Goal: Task Accomplishment & Management: Manage account settings

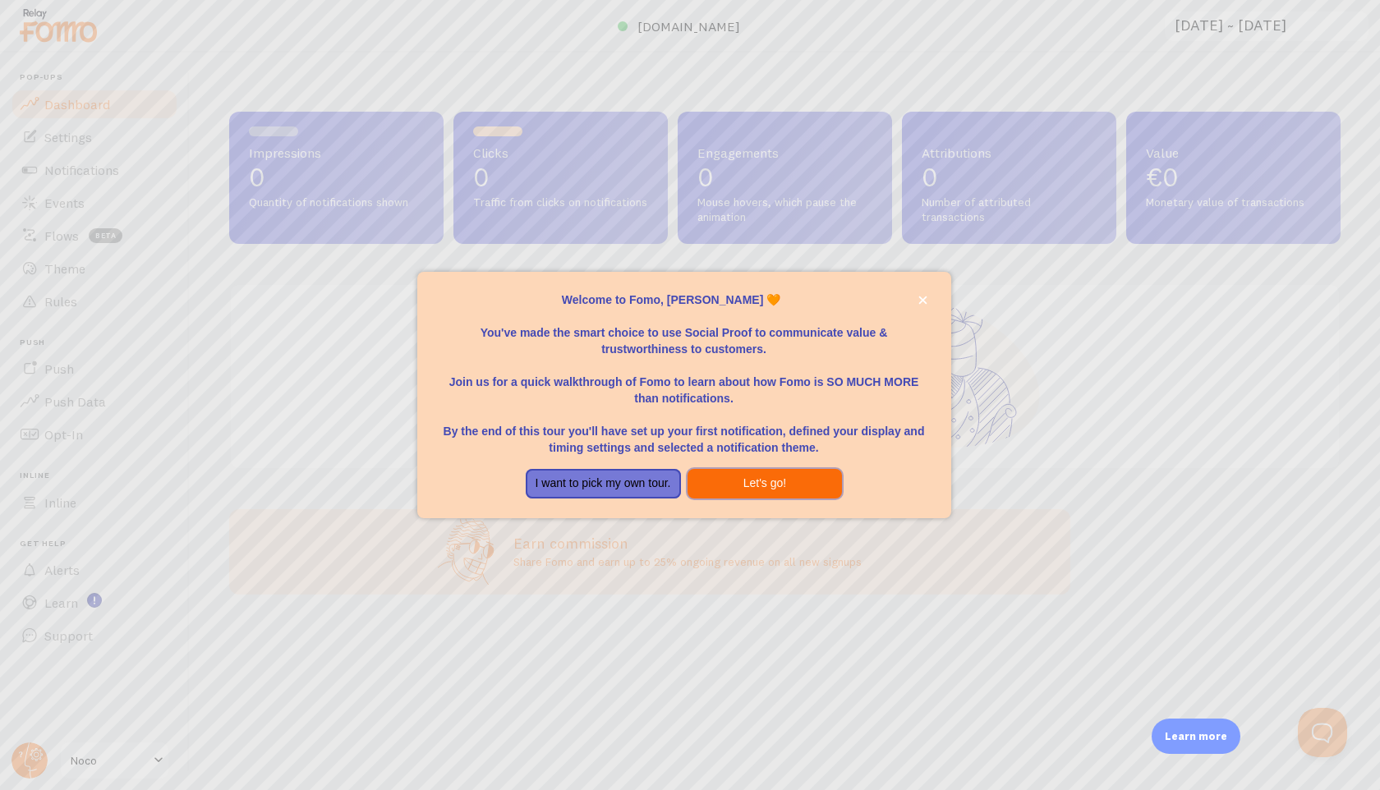
click at [766, 476] on button "Let's go!" at bounding box center [765, 484] width 155 height 30
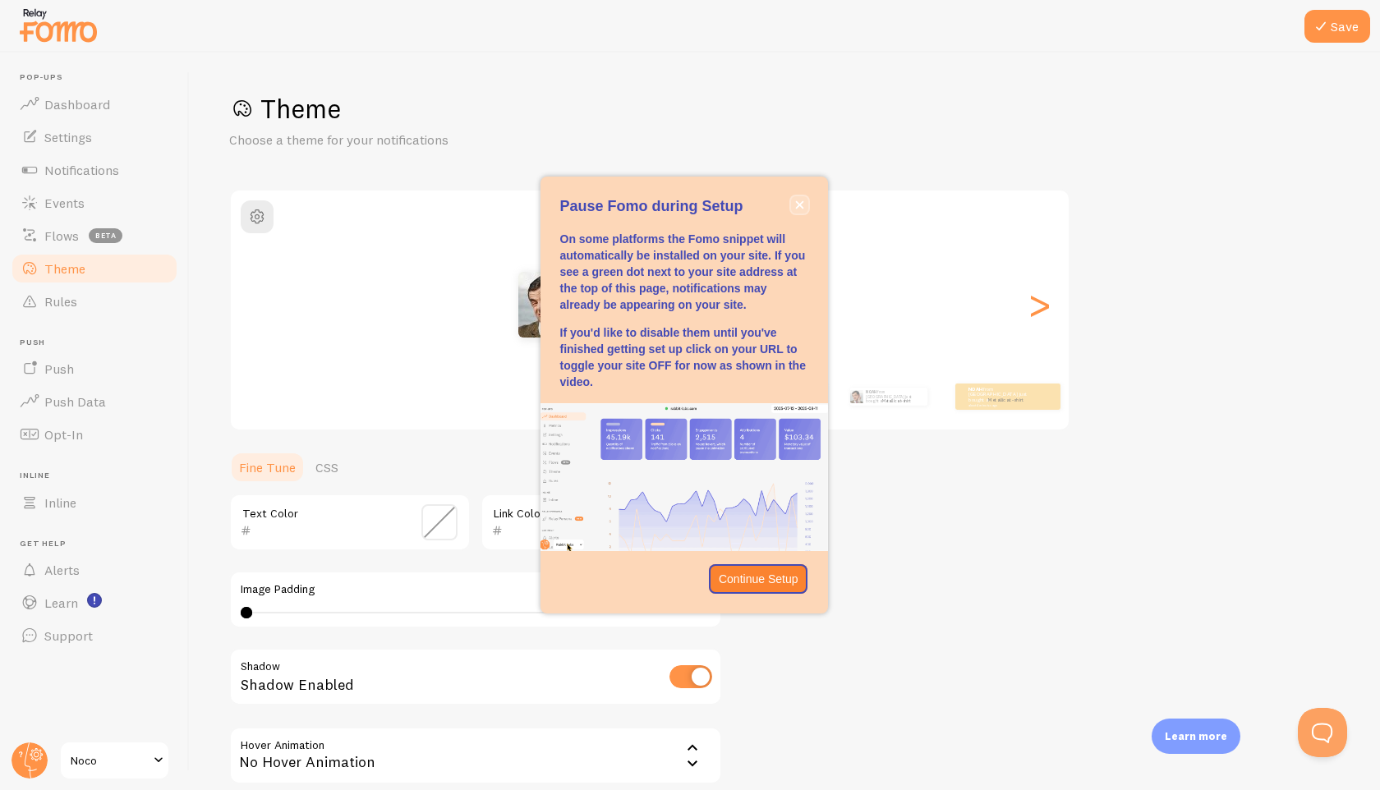
click at [801, 203] on icon "close," at bounding box center [799, 204] width 9 height 9
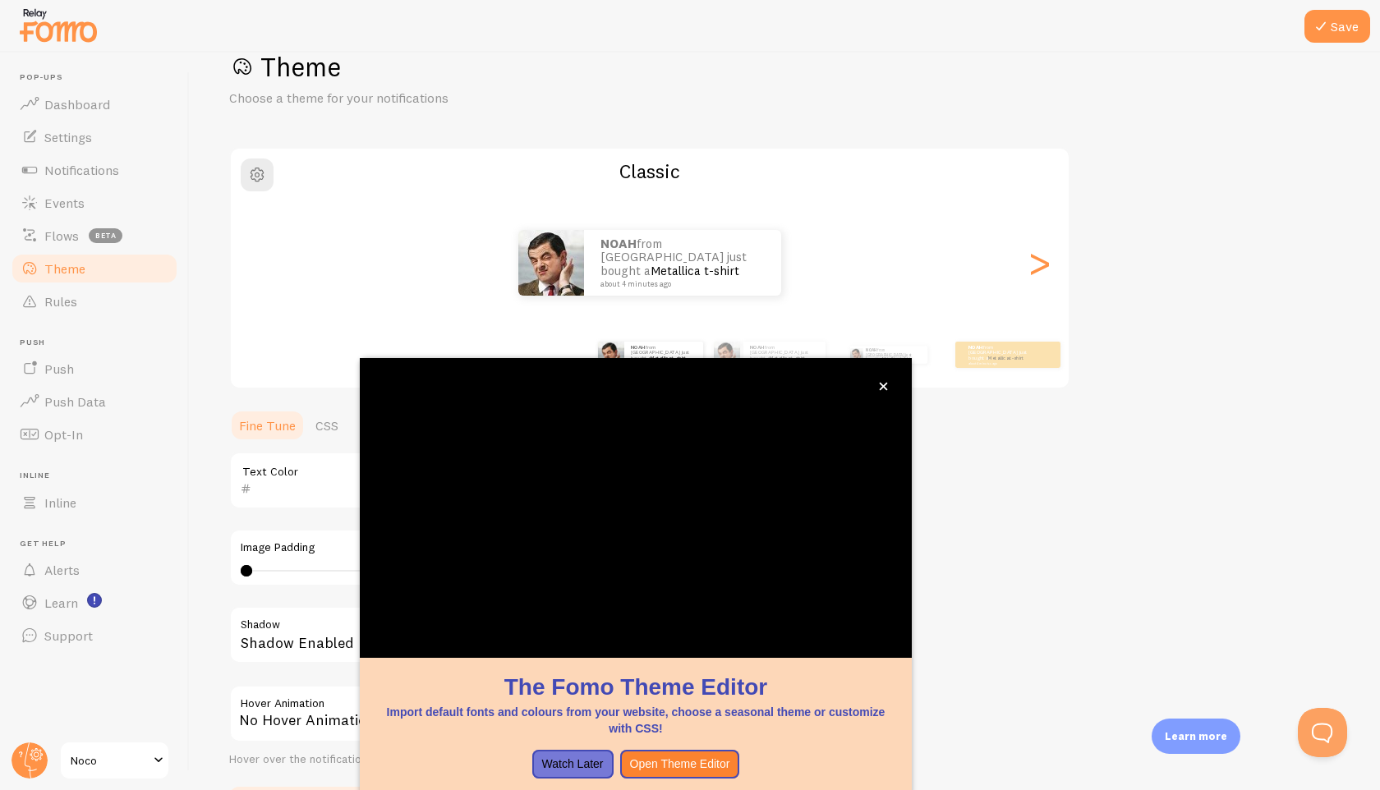
scroll to position [46, 0]
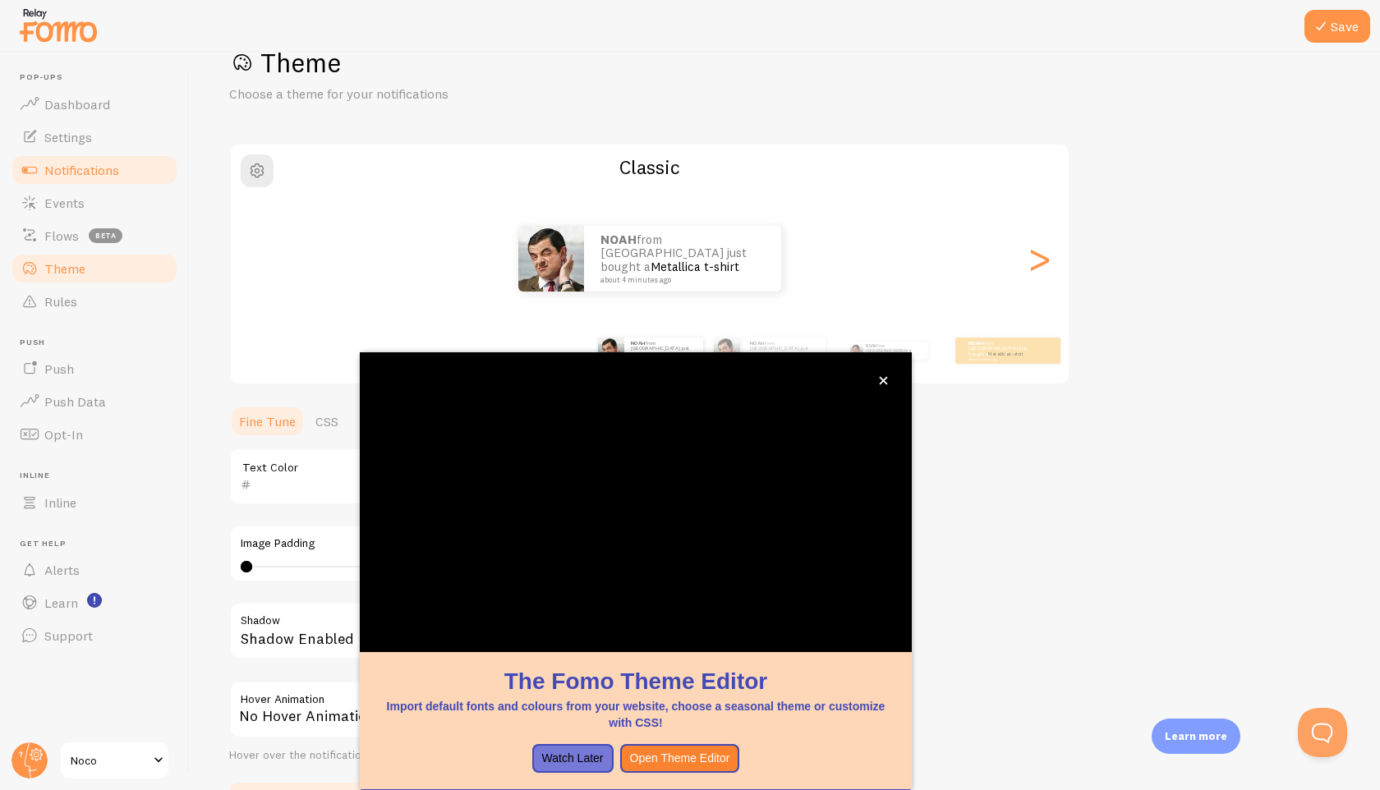
click at [92, 177] on span "Notifications" at bounding box center [81, 170] width 75 height 16
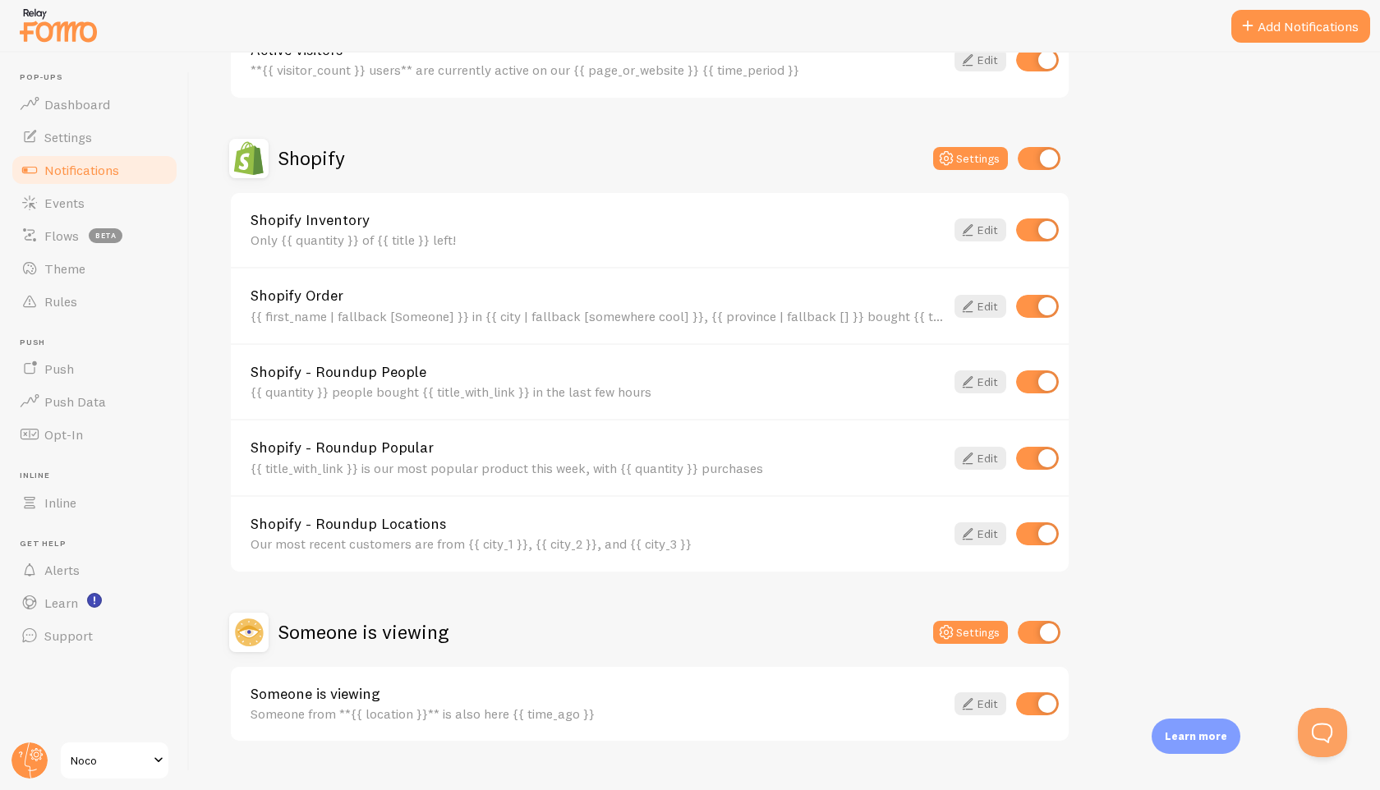
scroll to position [533, 0]
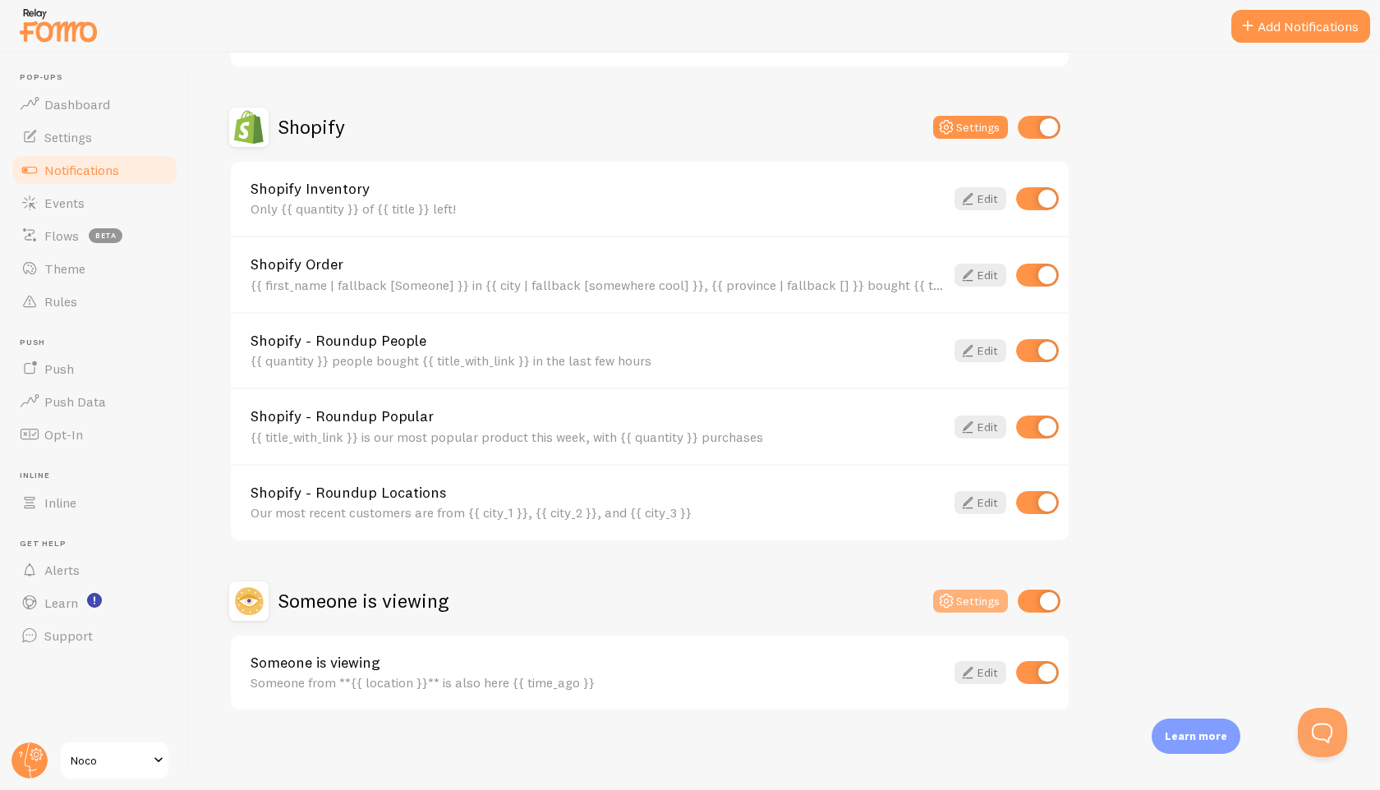
click at [937, 605] on button "Settings" at bounding box center [970, 601] width 75 height 23
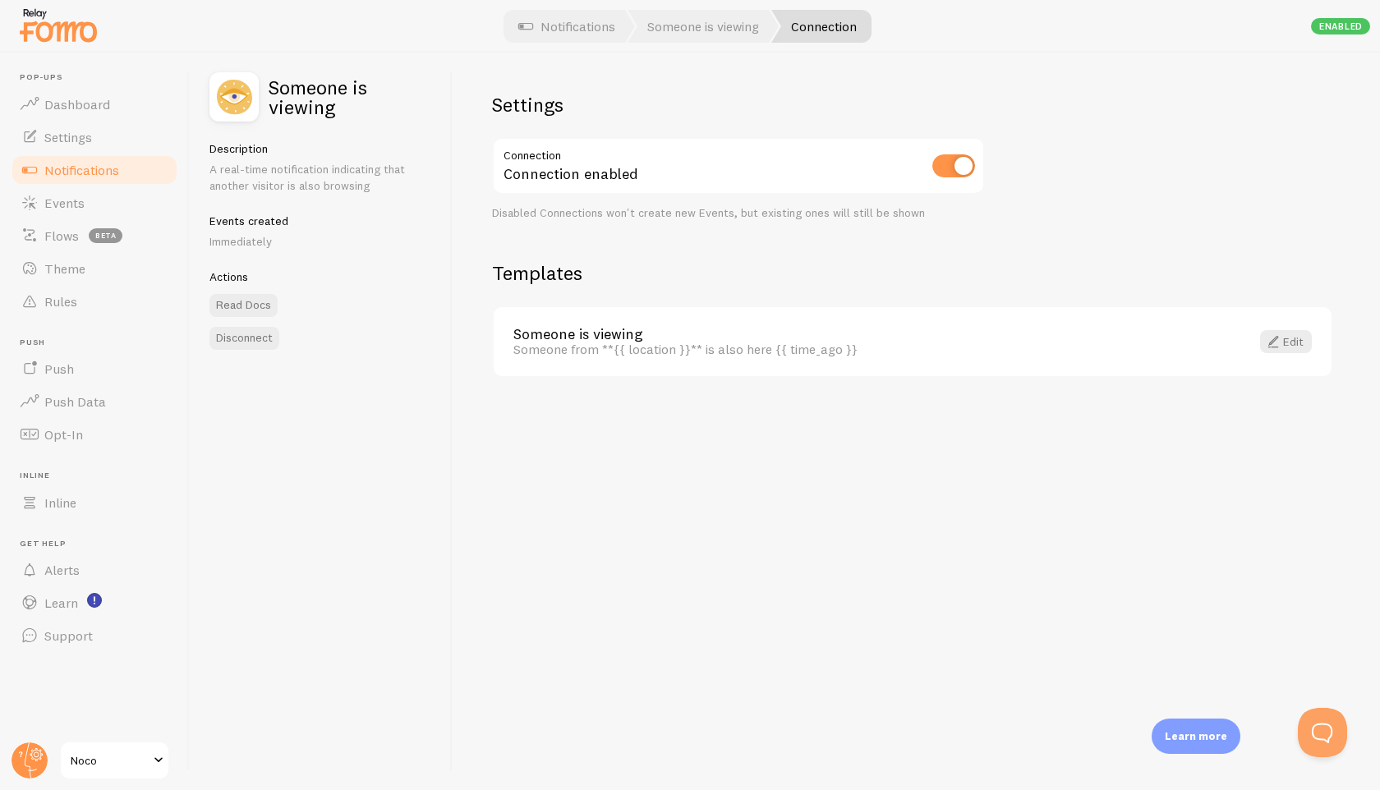
click at [940, 175] on input "checkbox" at bounding box center [953, 165] width 43 height 23
checkbox input "true"
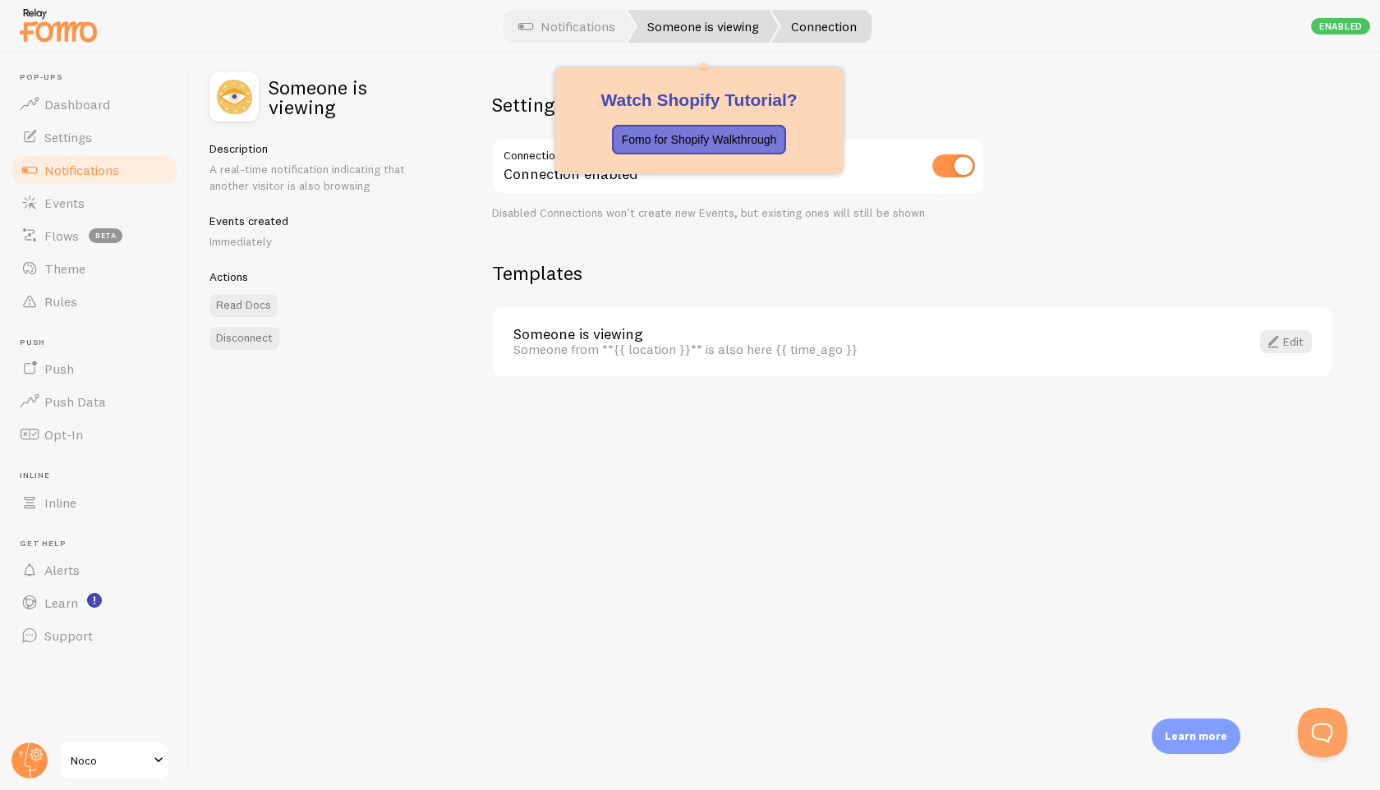
click at [680, 33] on link "Someone is viewing" at bounding box center [703, 26] width 151 height 33
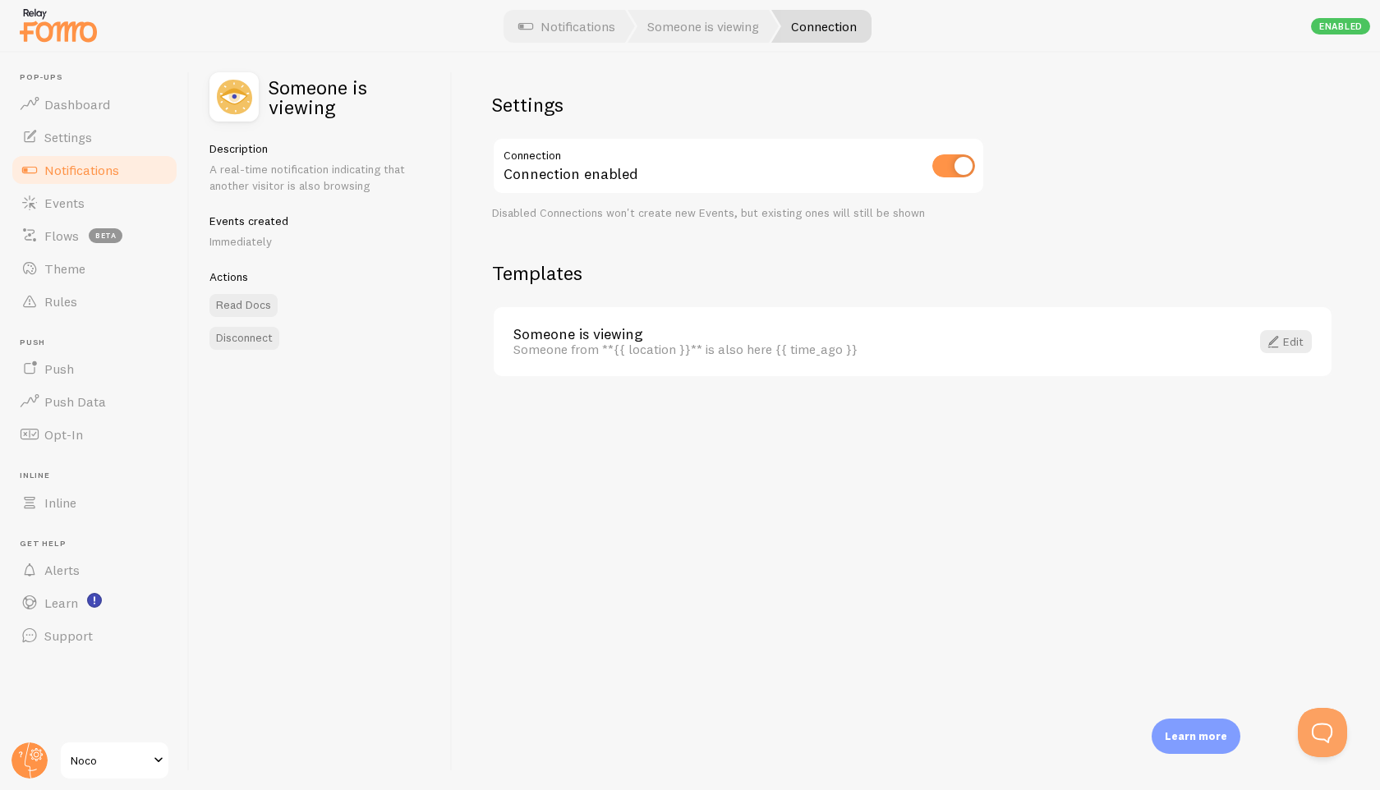
click at [682, 239] on div "Settings Connection Connection enabled Disabled Connections won't create new Ev…" at bounding box center [917, 422] width 928 height 738
click at [552, 41] on link "Notifications" at bounding box center [567, 26] width 136 height 33
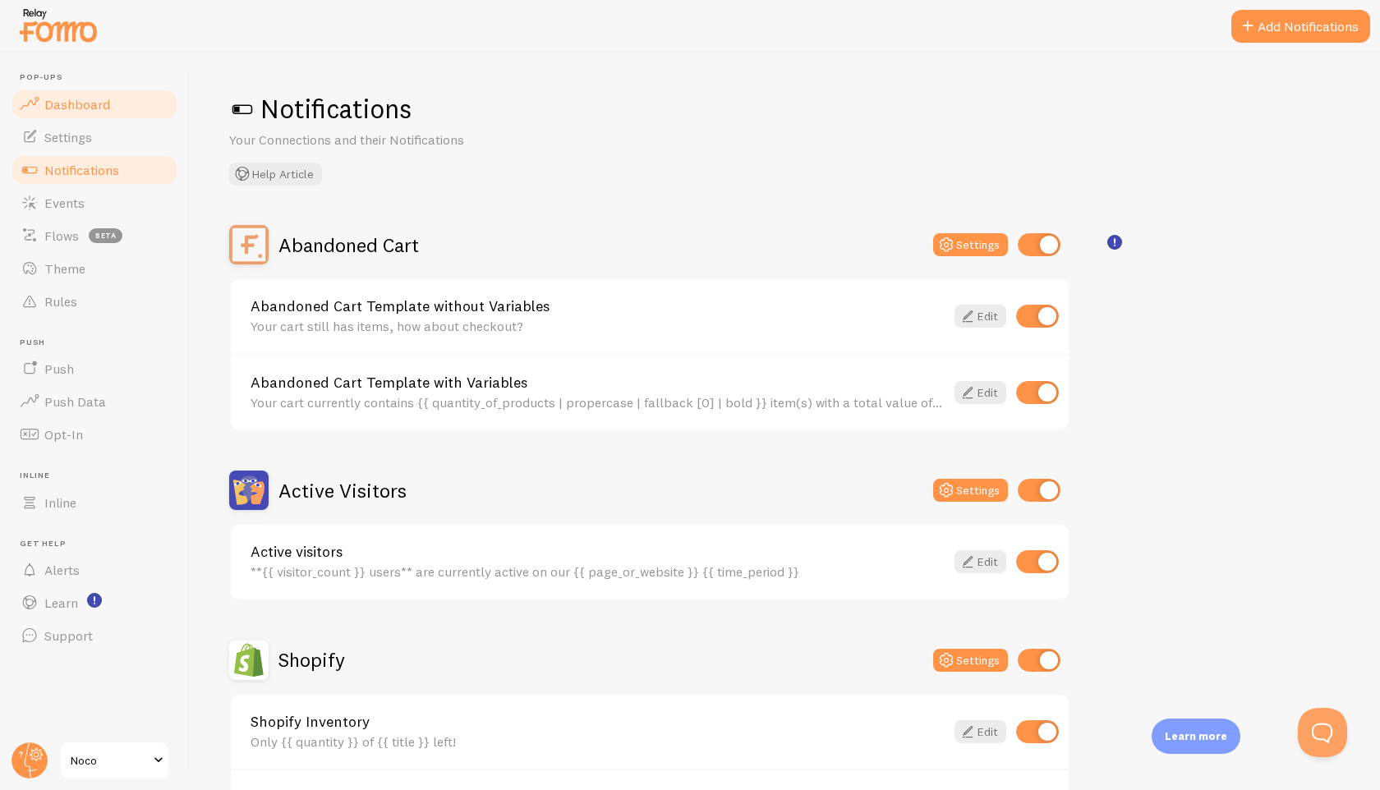
click at [81, 105] on span "Dashboard" at bounding box center [77, 104] width 66 height 16
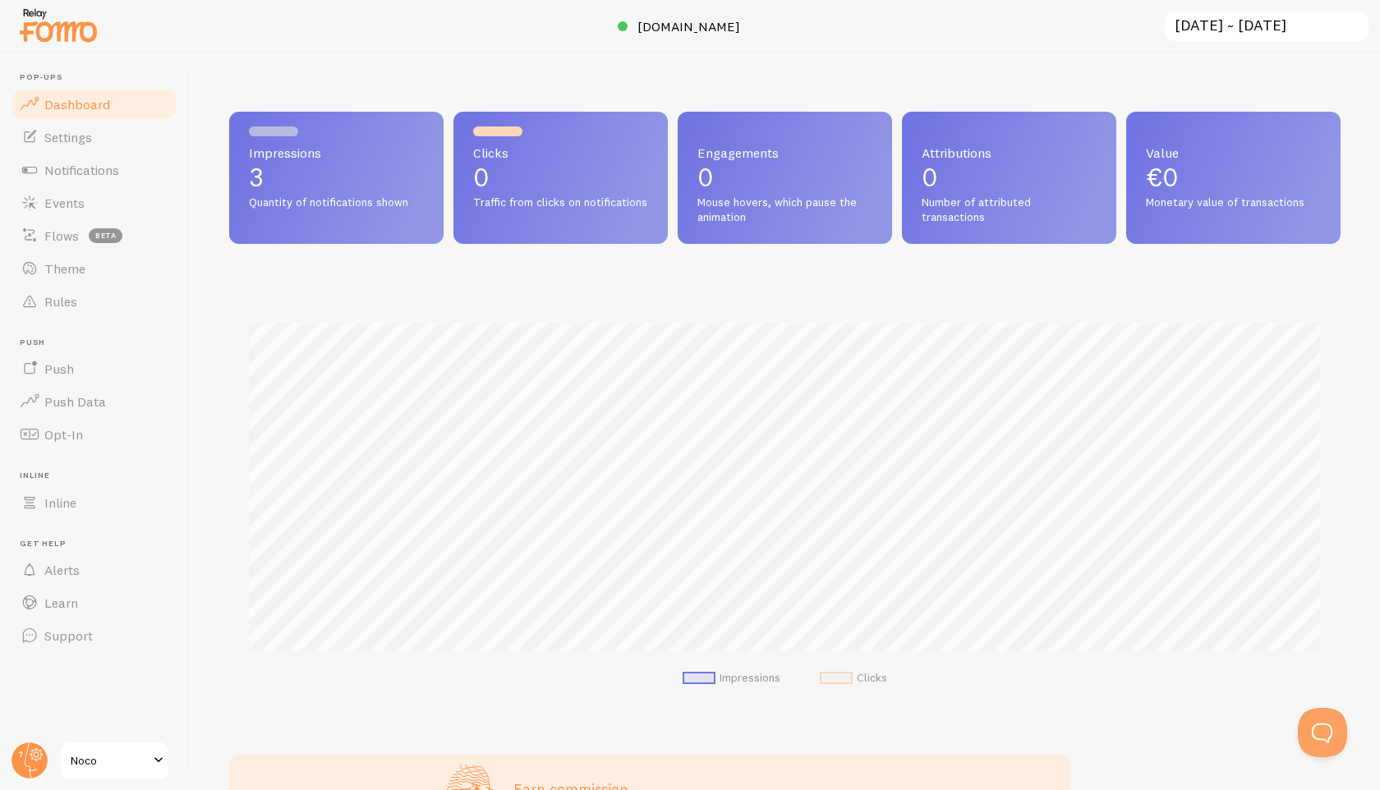
scroll to position [431, 1112]
click at [73, 634] on span "Support" at bounding box center [68, 636] width 48 height 16
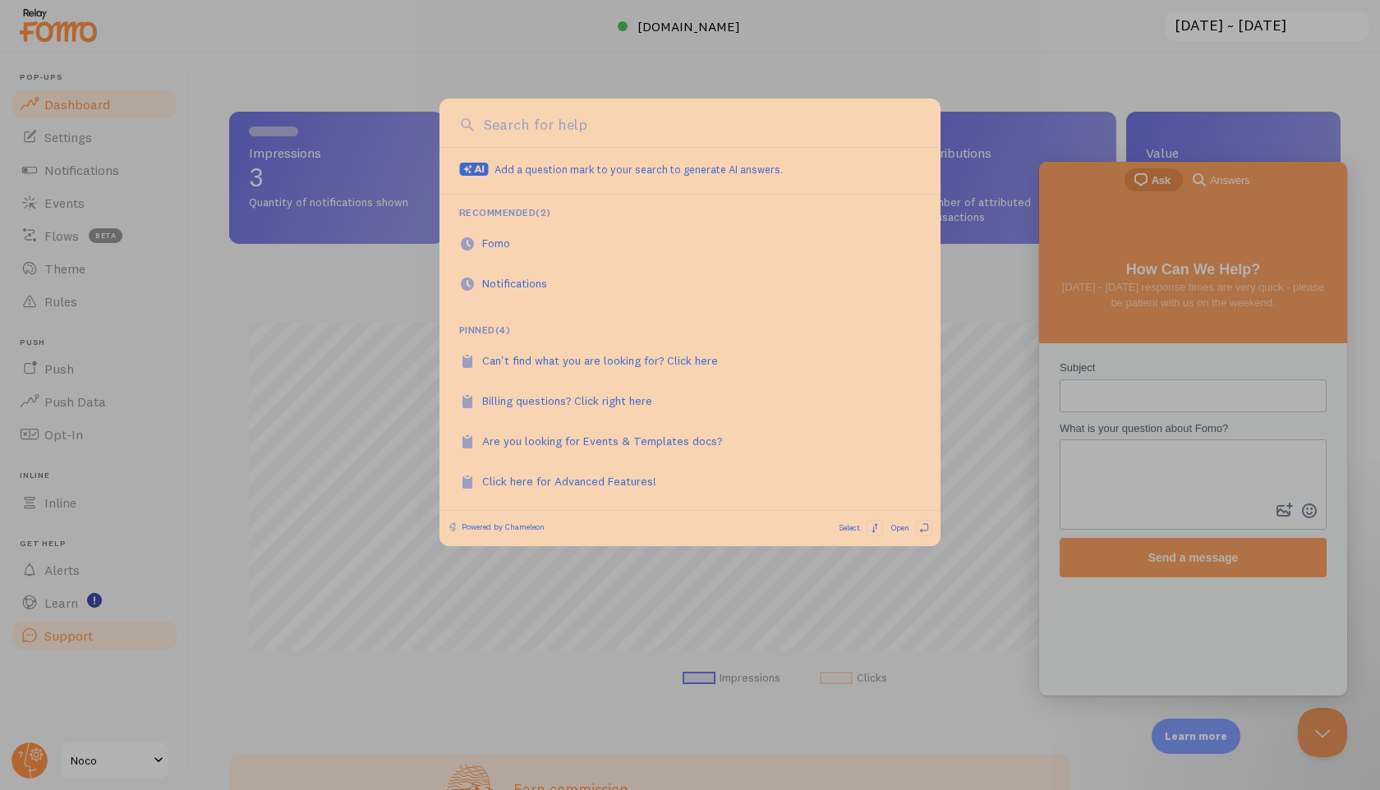
scroll to position [0, 0]
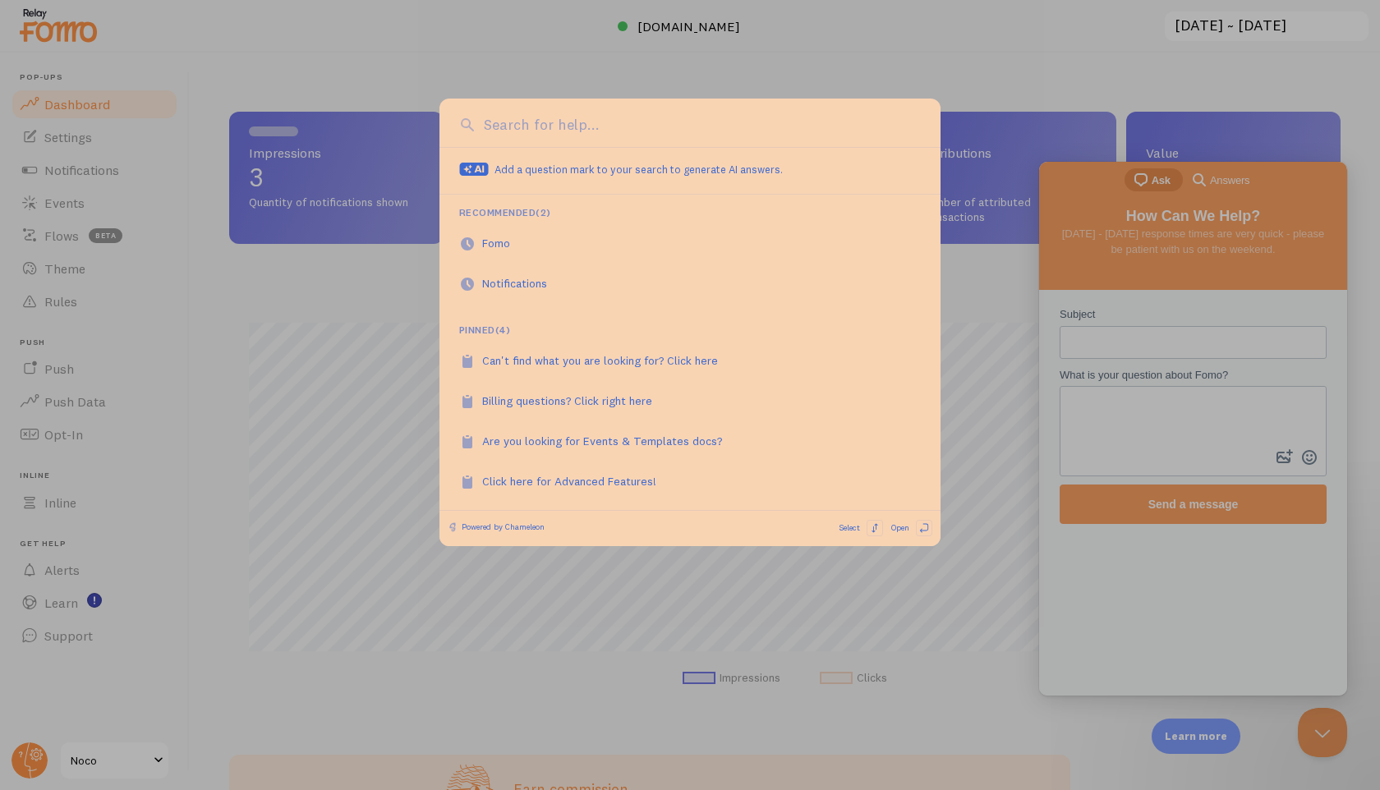
click at [377, 440] on div at bounding box center [690, 395] width 1380 height 790
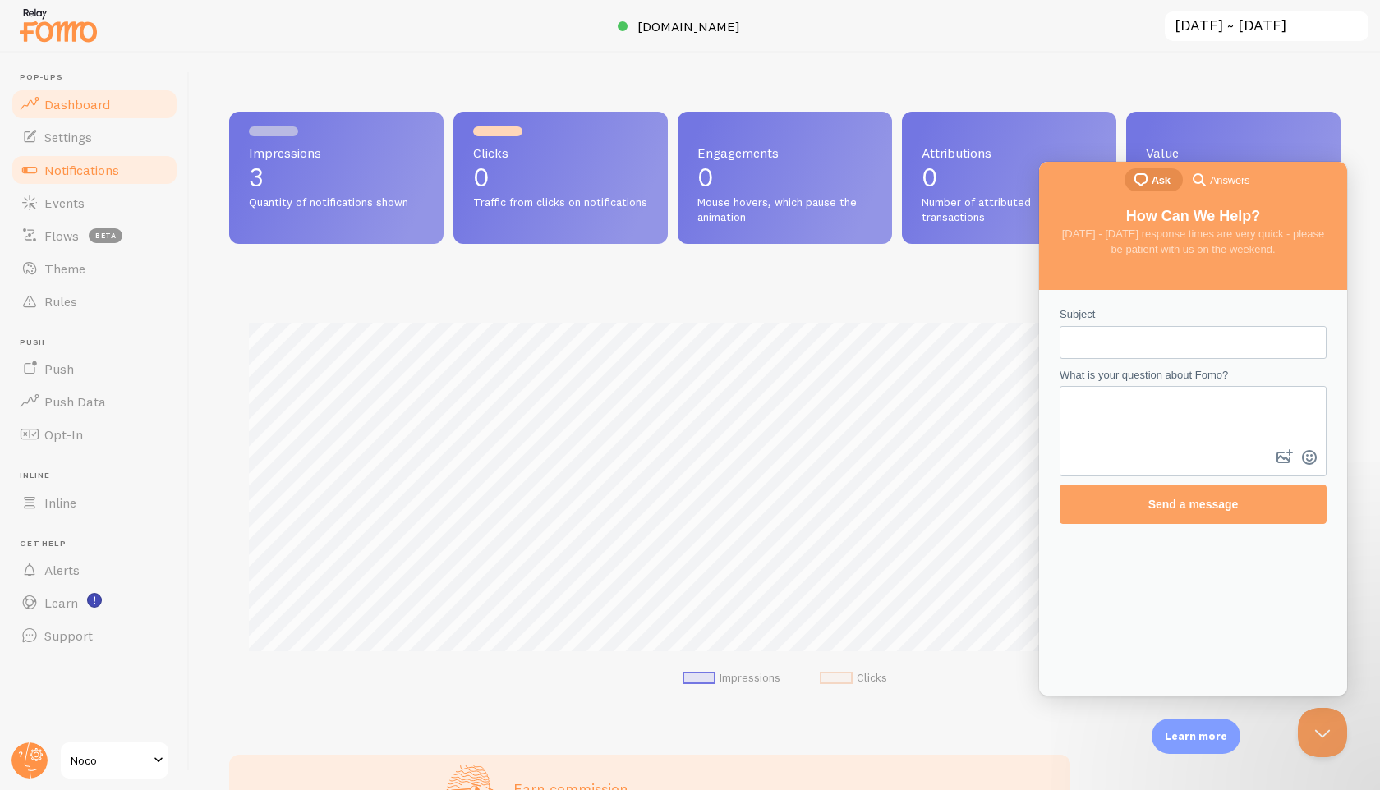
click at [117, 154] on link "Notifications" at bounding box center [94, 170] width 169 height 33
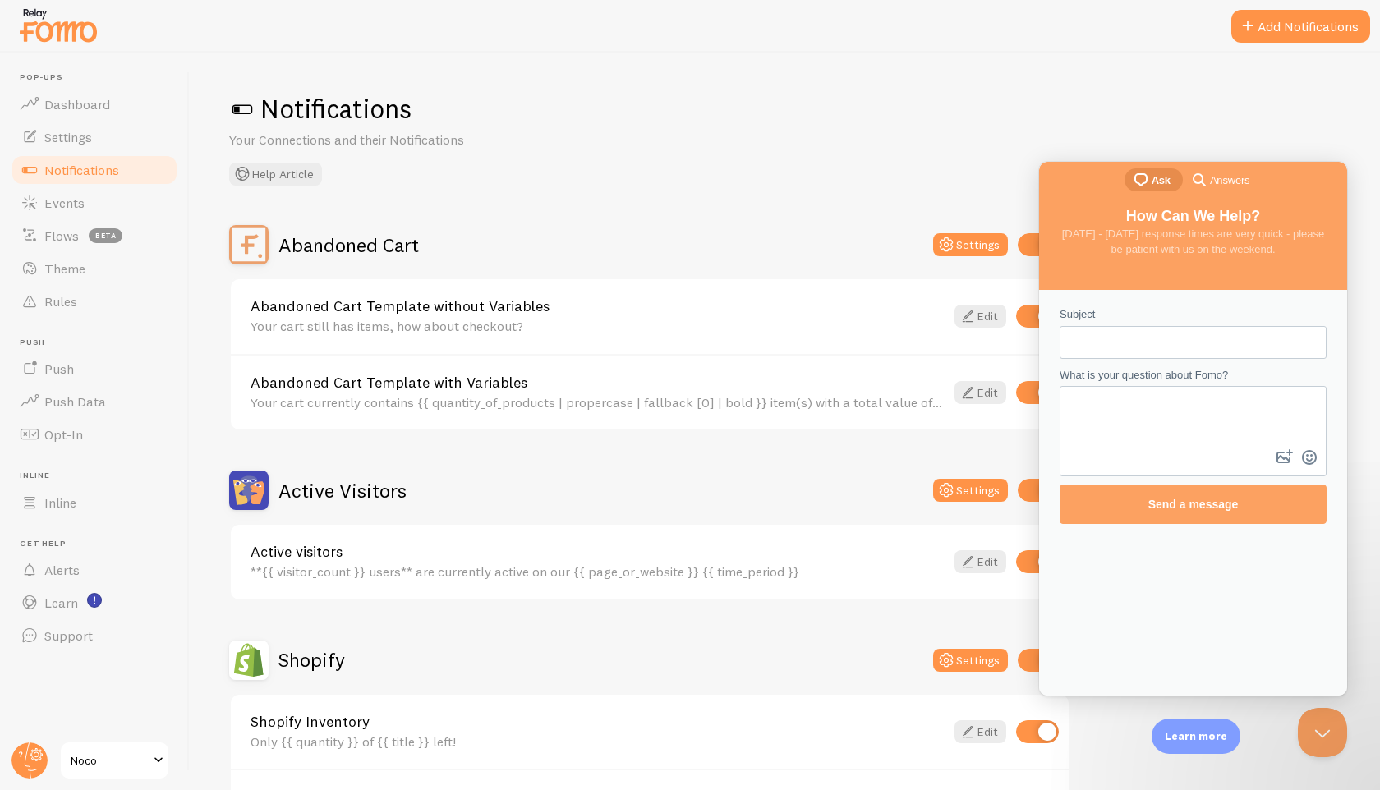
click at [242, 107] on span at bounding box center [242, 109] width 26 height 26
click at [109, 136] on link "Settings" at bounding box center [94, 137] width 169 height 33
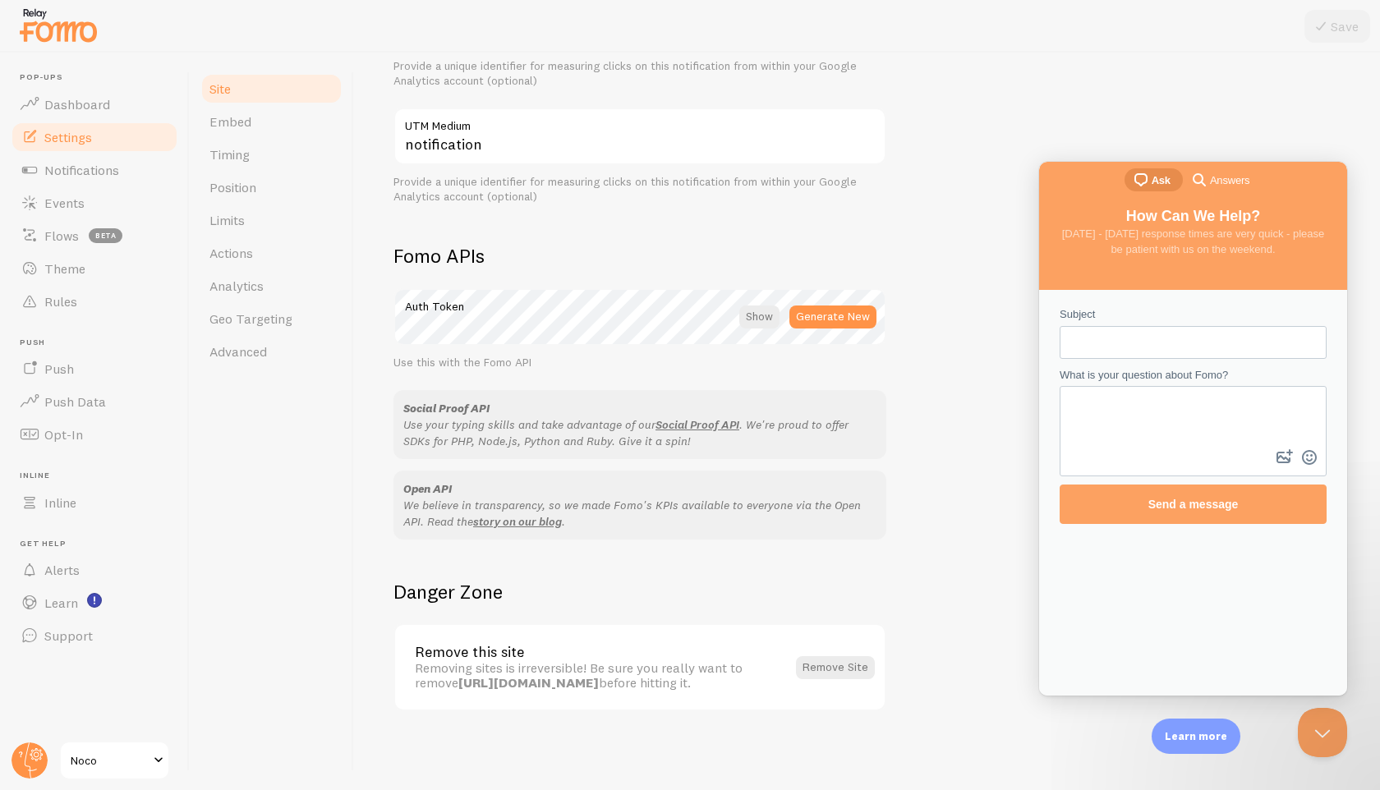
scroll to position [725, 0]
